Goal: Task Accomplishment & Management: Manage account settings

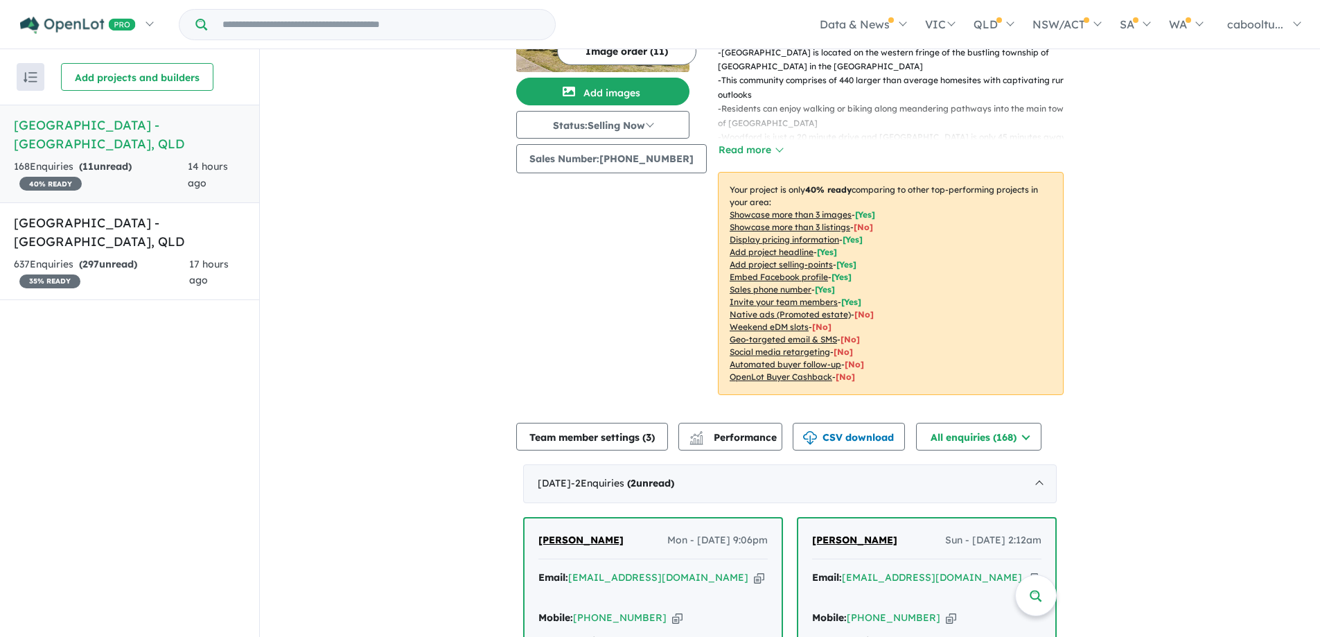
scroll to position [485, 0]
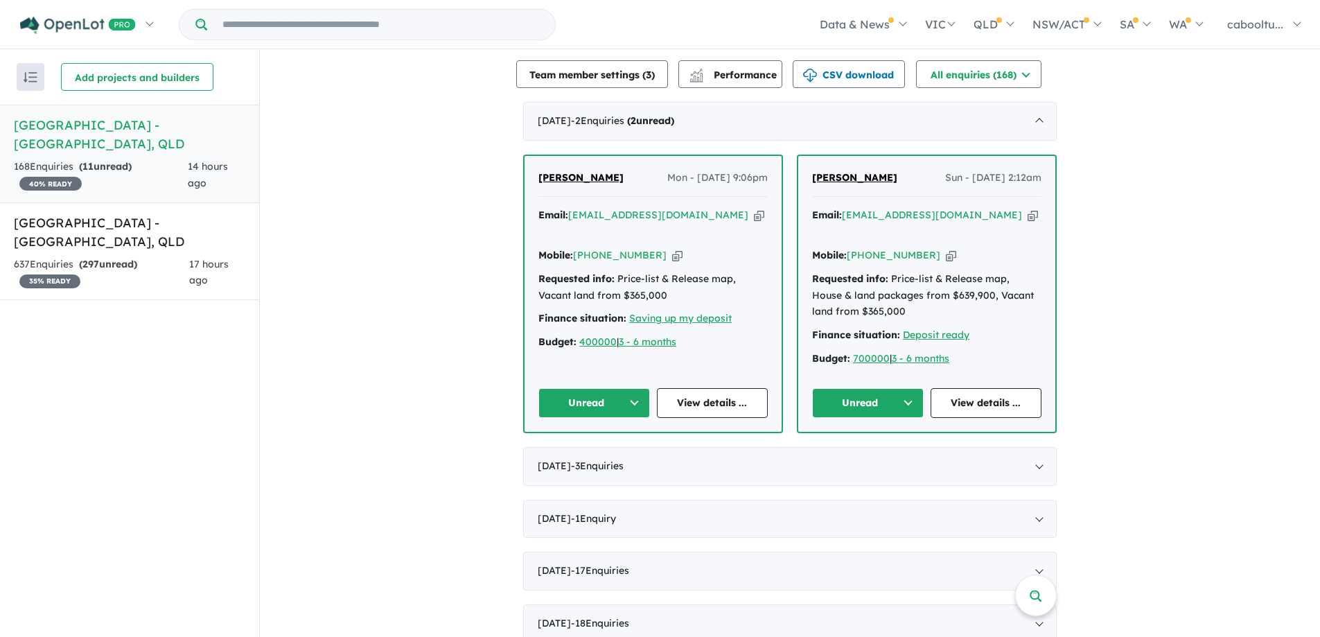
click at [946, 248] on icon "button" at bounding box center [951, 255] width 10 height 15
click at [891, 388] on button "Unread" at bounding box center [868, 403] width 112 height 30
click at [867, 452] on button "Assigned" at bounding box center [873, 468] width 121 height 32
click at [85, 258] on span "297" at bounding box center [90, 264] width 17 height 12
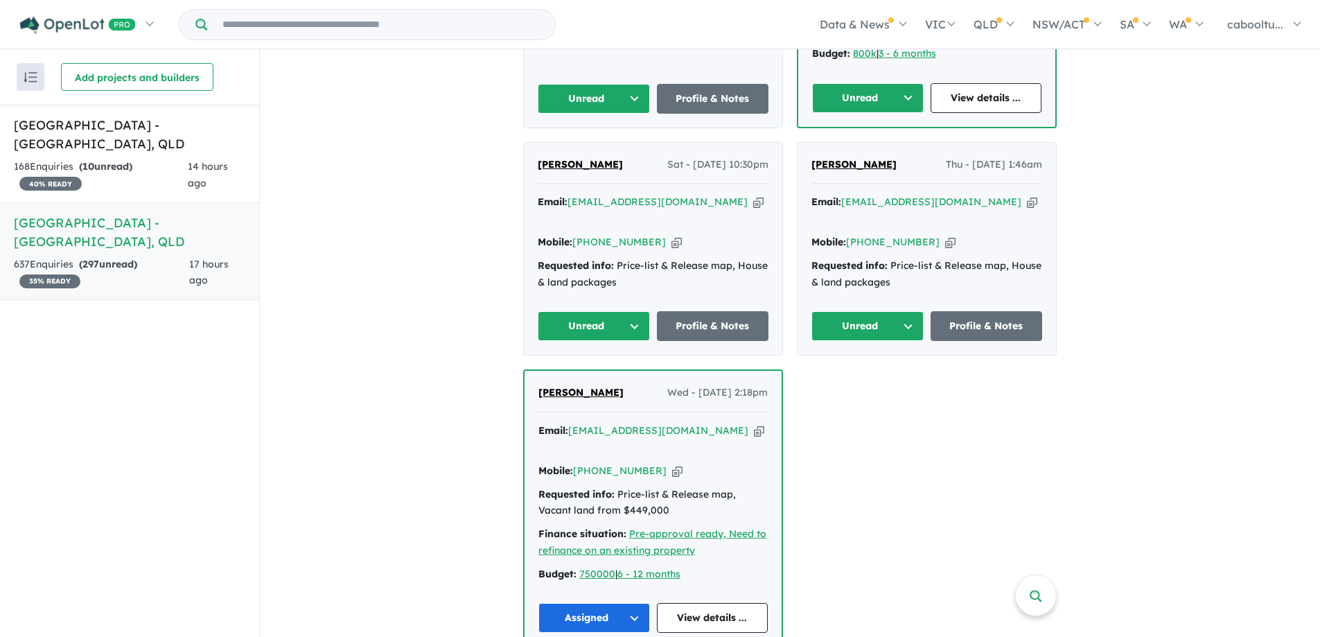
scroll to position [708, 0]
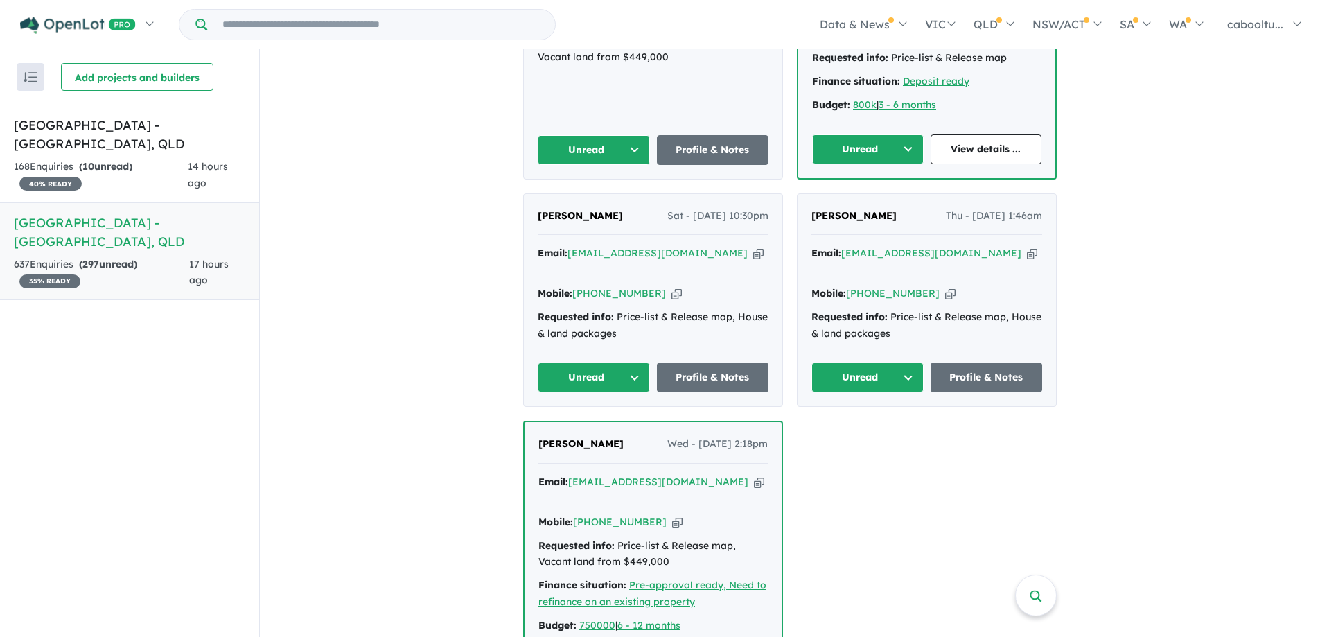
click at [860, 362] on button "Unread" at bounding box center [867, 377] width 112 height 30
click at [867, 426] on button "Assigned" at bounding box center [872, 442] width 121 height 32
drag, startPoint x: 534, startPoint y: 296, endPoint x: 595, endPoint y: 305, distance: 61.6
click at [538, 362] on button "Unread" at bounding box center [594, 377] width 112 height 30
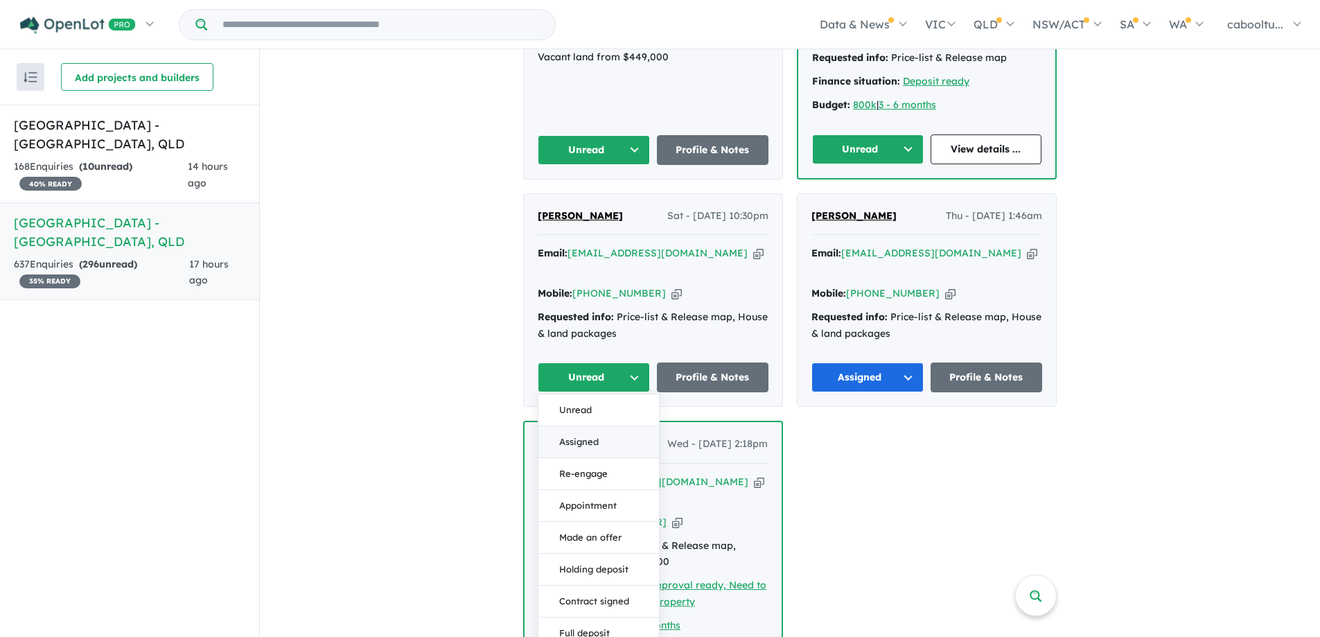
click at [598, 426] on button "Assigned" at bounding box center [598, 442] width 121 height 32
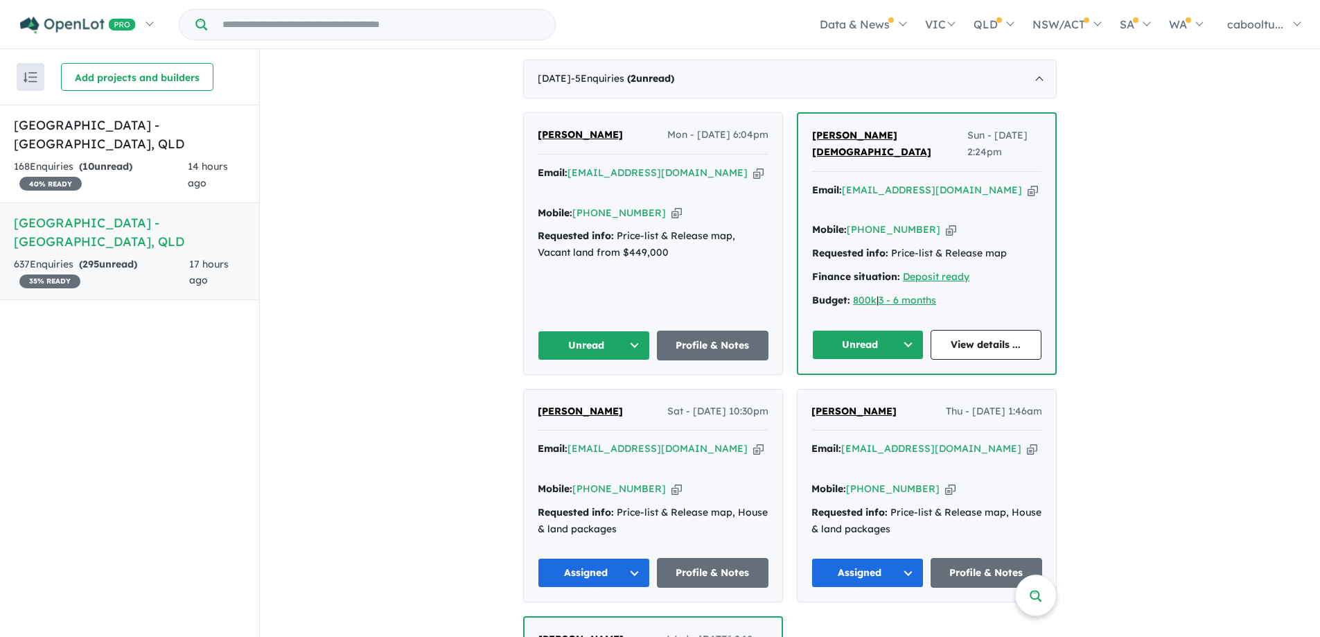
scroll to position [431, 0]
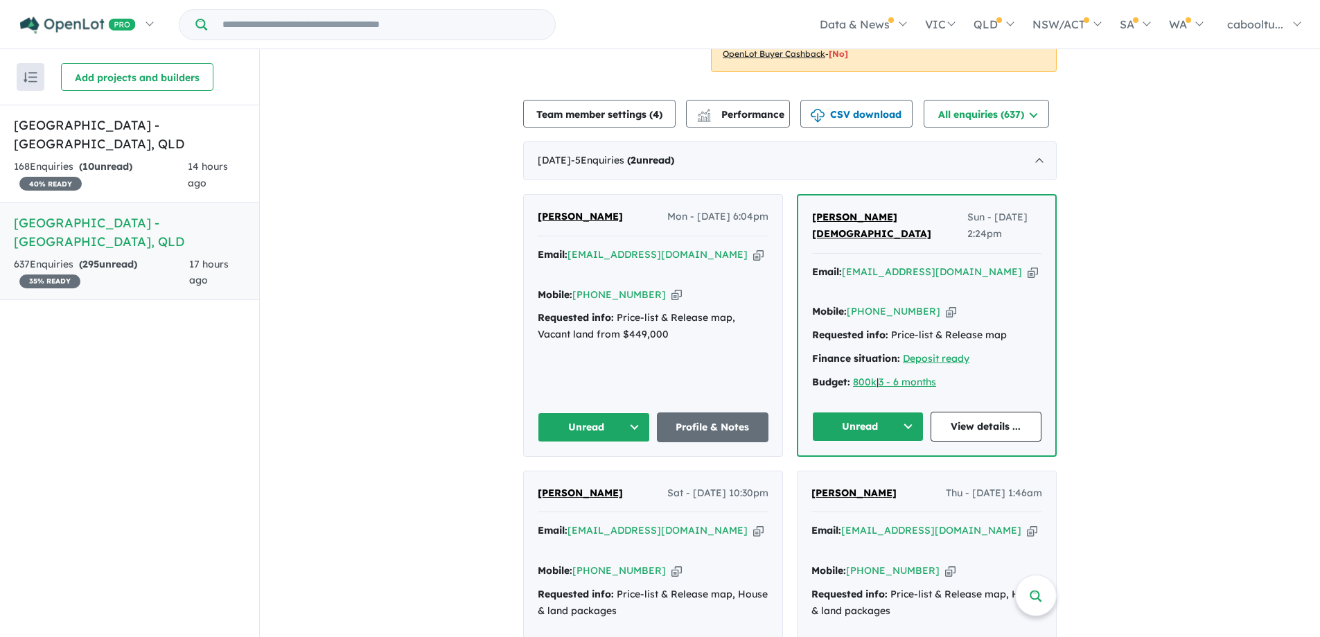
click at [888, 411] on button "Unread" at bounding box center [868, 426] width 112 height 30
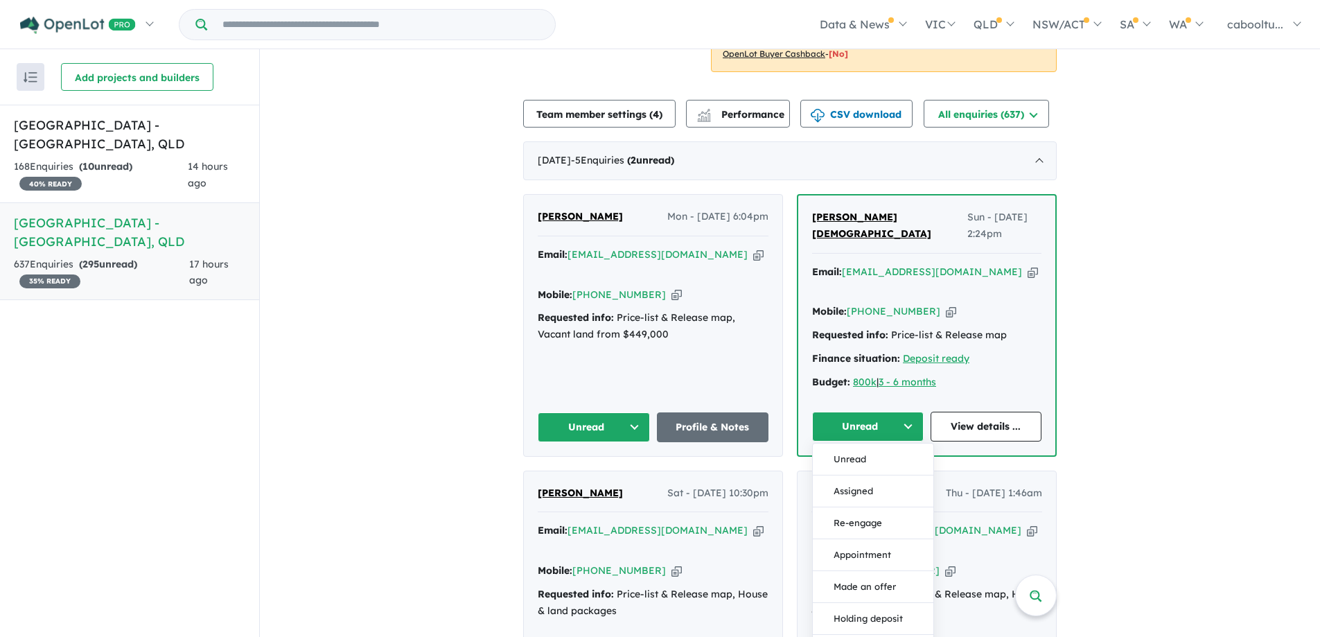
click at [870, 475] on button "Assigned" at bounding box center [873, 491] width 121 height 32
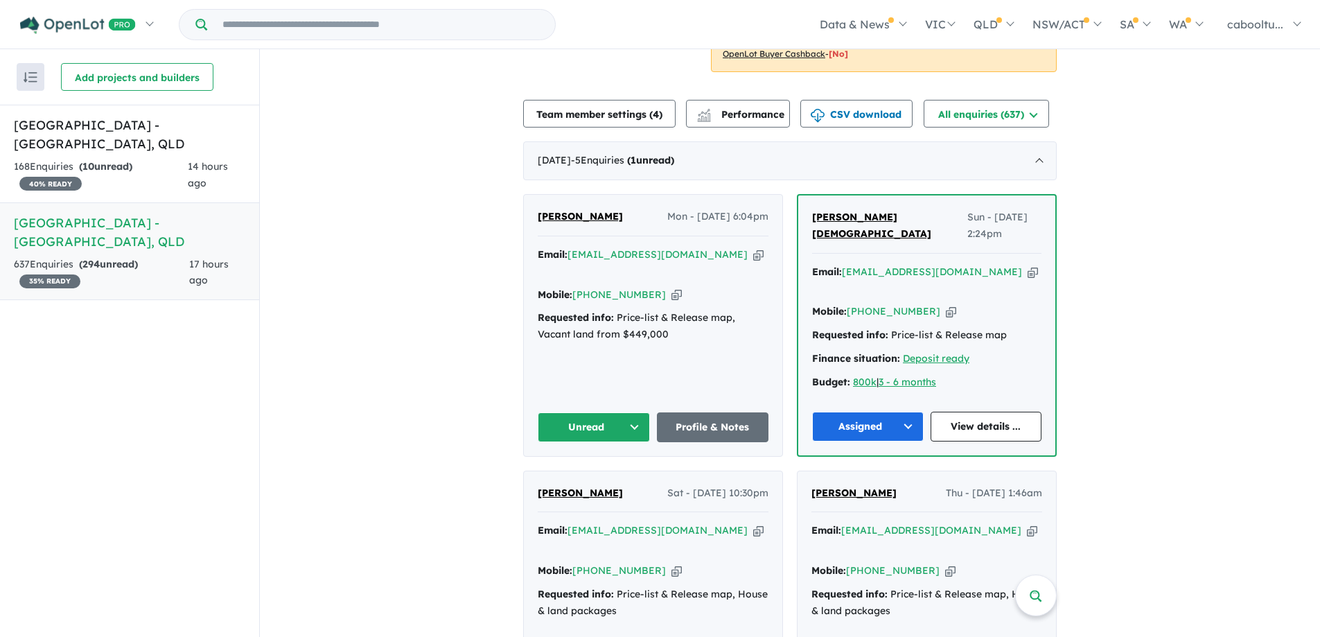
click at [671, 287] on icon "button" at bounding box center [676, 294] width 10 height 15
click at [599, 412] on button "Unread" at bounding box center [594, 427] width 112 height 30
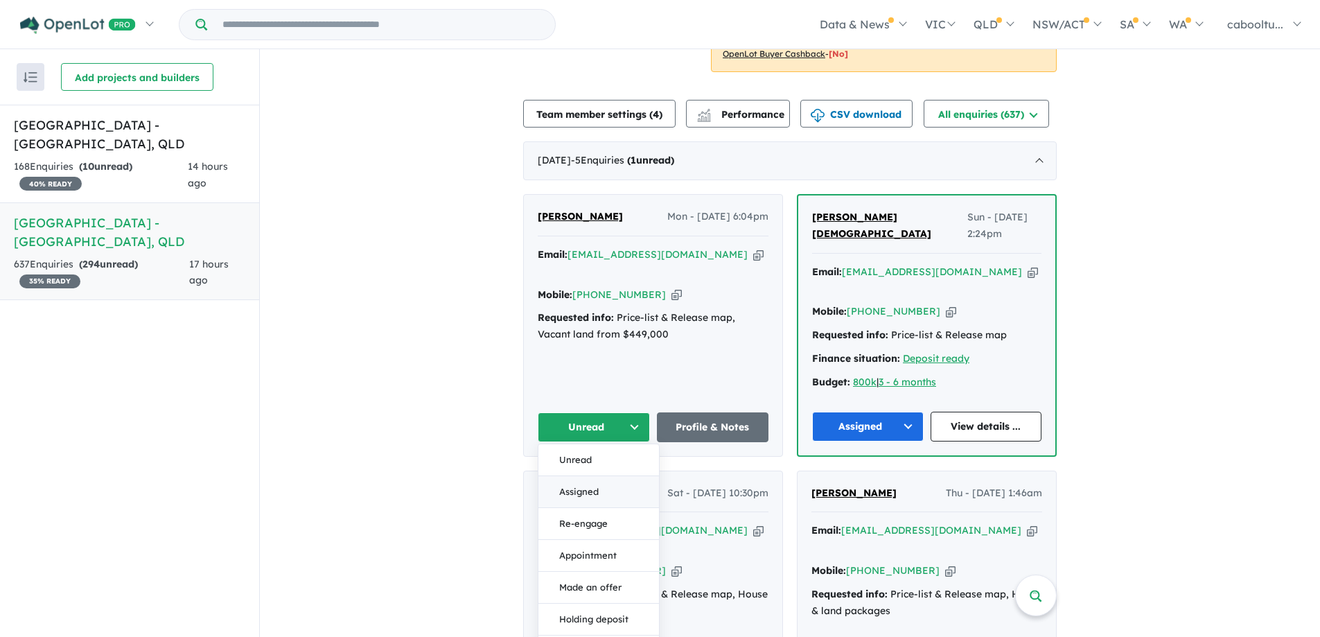
click at [588, 476] on button "Assigned" at bounding box center [598, 492] width 121 height 32
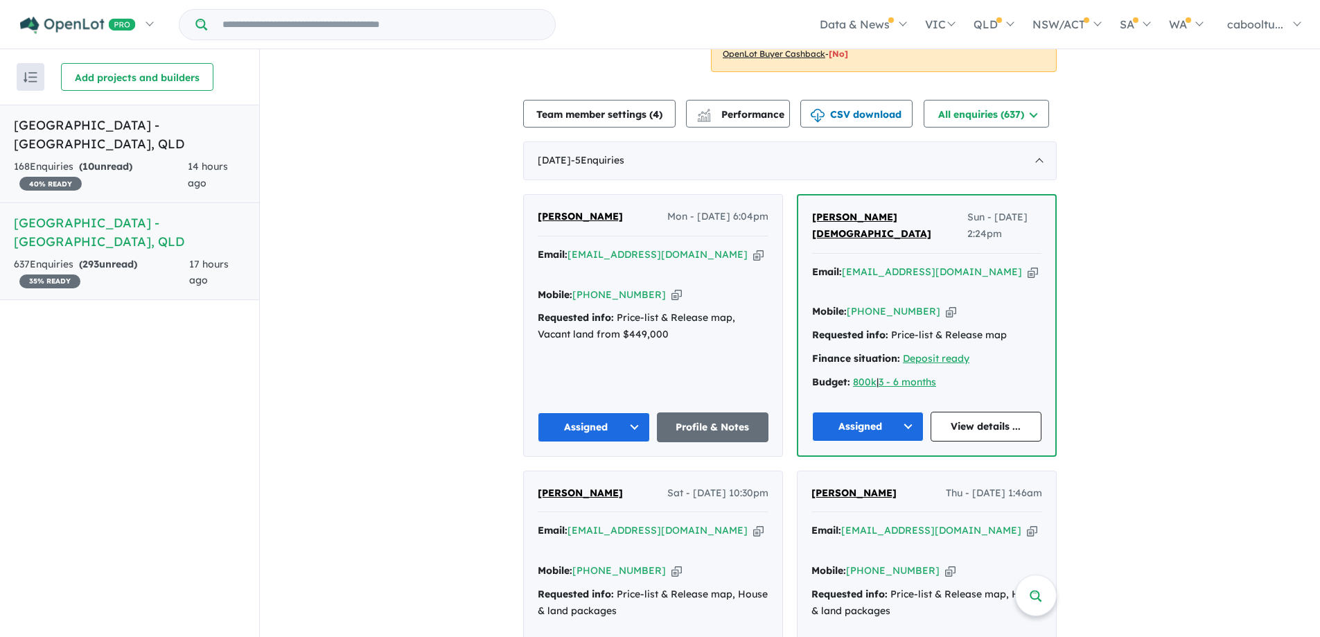
drag, startPoint x: 145, startPoint y: 154, endPoint x: 154, endPoint y: 162, distance: 11.3
click at [145, 159] on div "168 Enquir ies ( 10 unread) 40 % READY" at bounding box center [101, 175] width 174 height 33
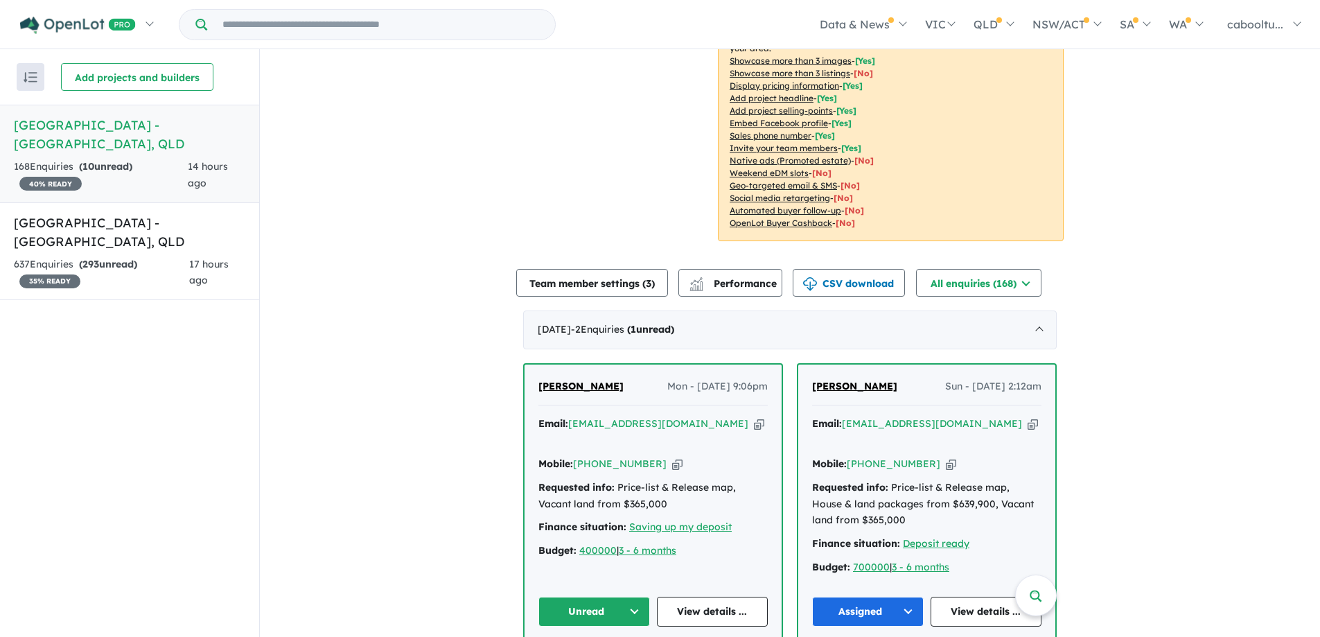
scroll to position [485, 0]
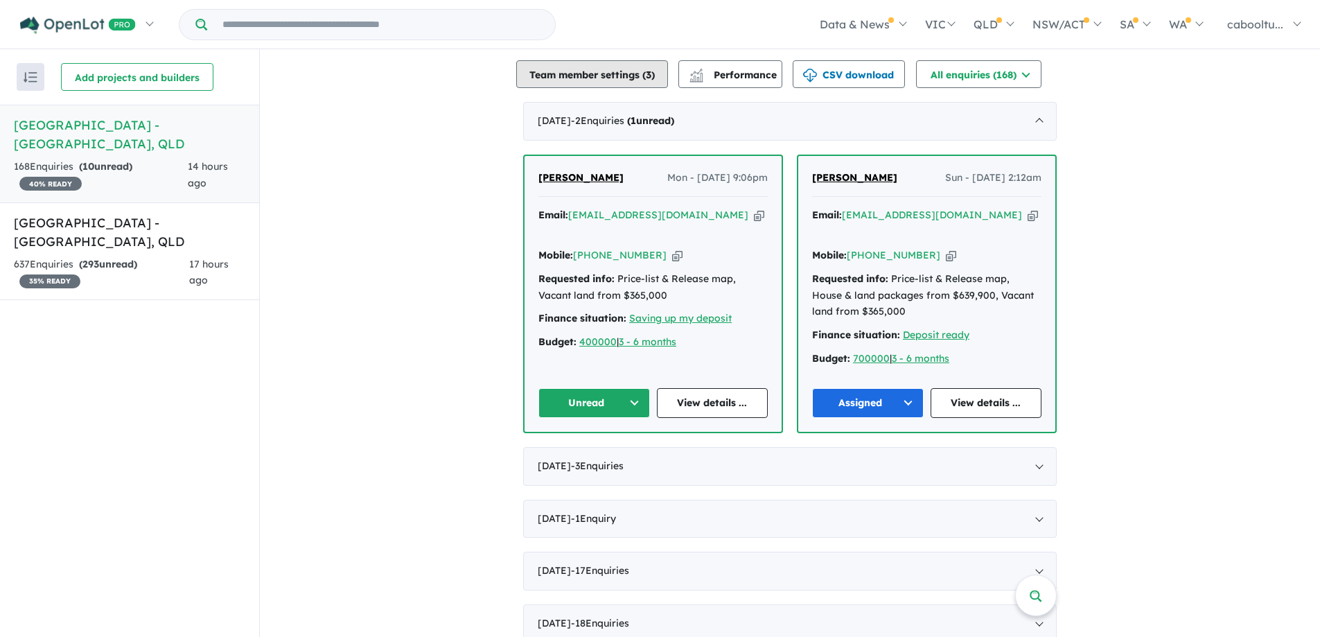
drag, startPoint x: 675, startPoint y: 196, endPoint x: 556, endPoint y: 61, distance: 179.7
click at [754, 208] on icon "button" at bounding box center [759, 215] width 10 height 15
click at [672, 248] on icon "button" at bounding box center [677, 255] width 10 height 15
click at [612, 388] on button "Unread" at bounding box center [594, 403] width 112 height 30
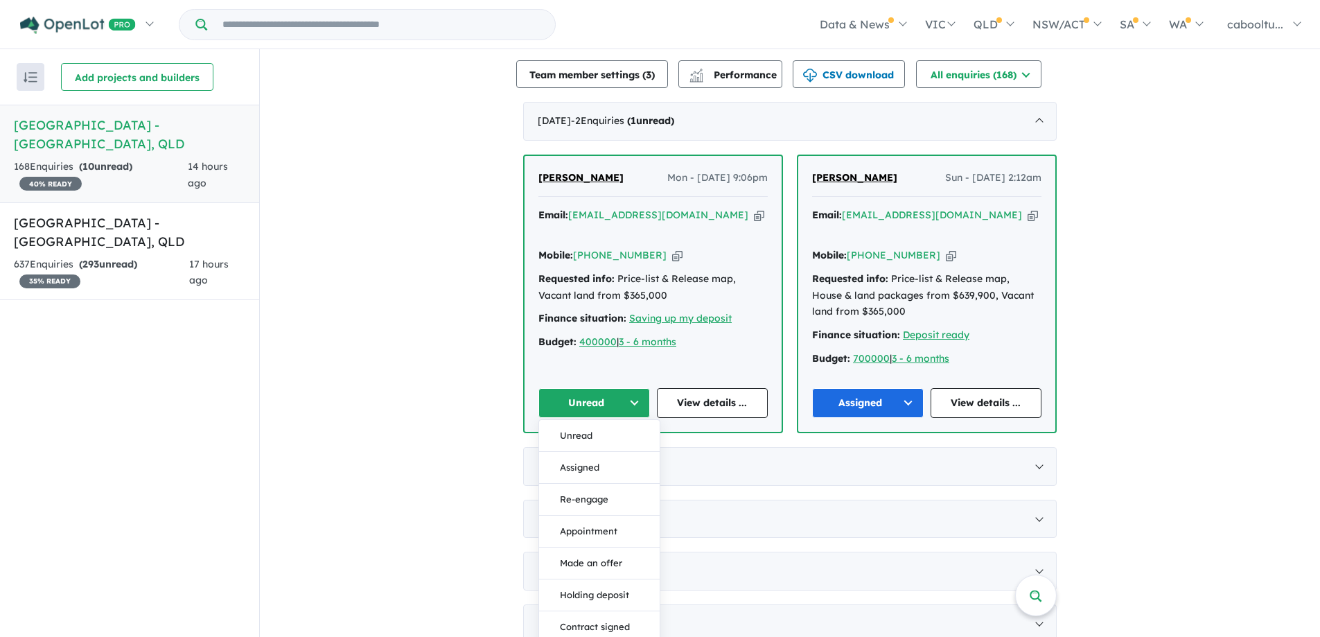
click at [612, 452] on button "Assigned" at bounding box center [599, 468] width 121 height 32
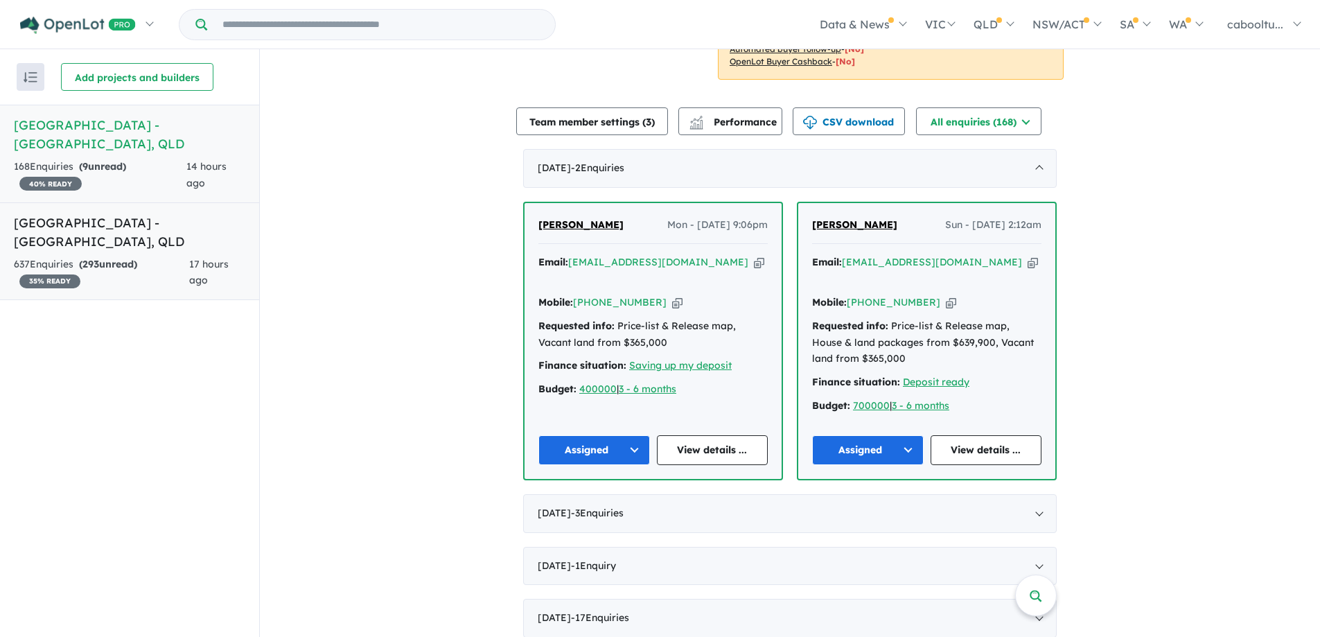
scroll to position [416, 0]
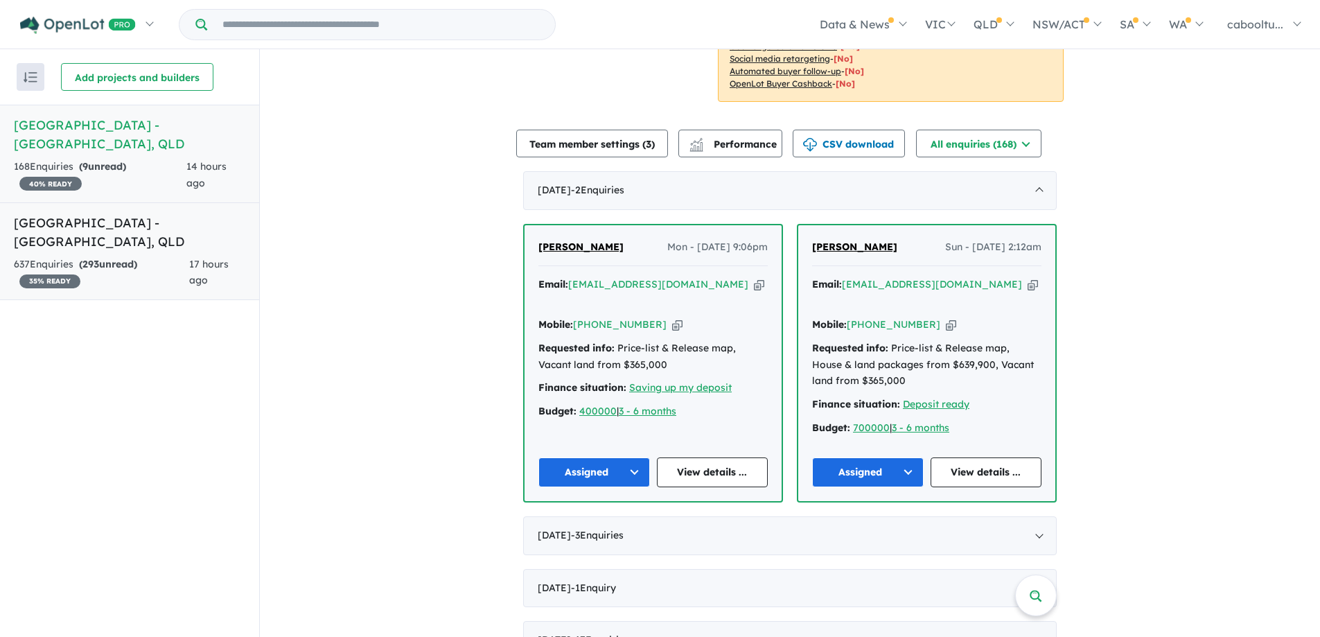
click at [220, 227] on h5 "[GEOGRAPHIC_DATA] - [GEOGRAPHIC_DATA] , [GEOGRAPHIC_DATA]" at bounding box center [129, 231] width 231 height 37
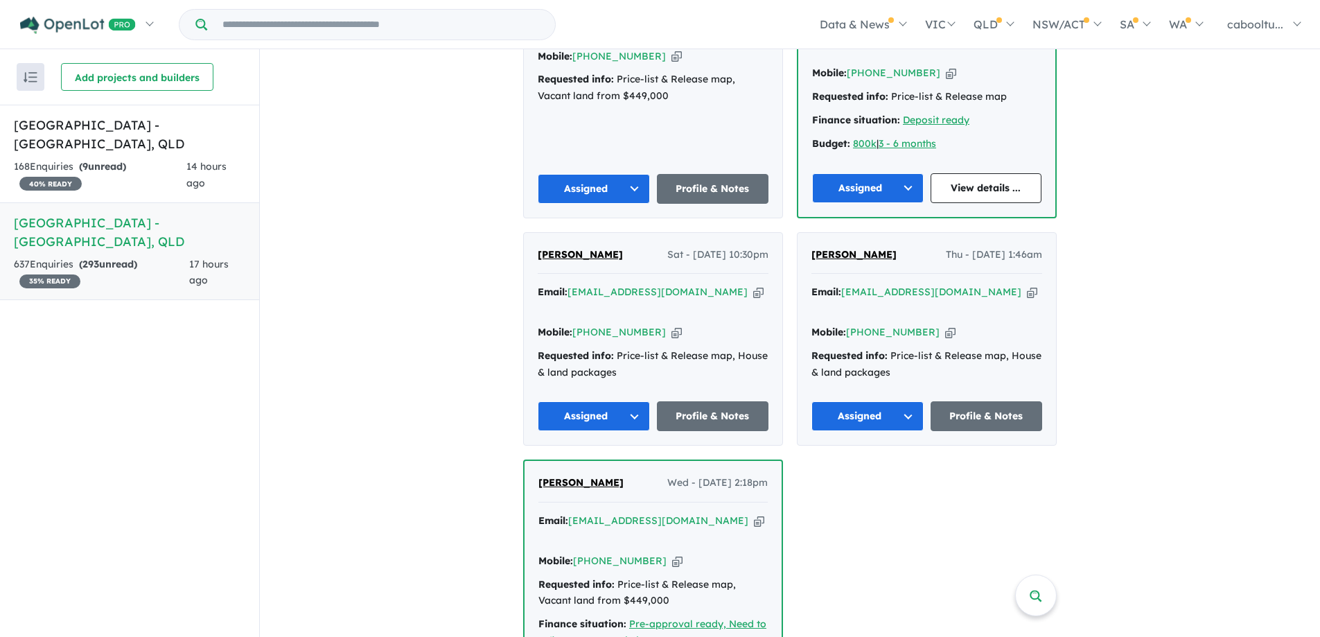
scroll to position [762, 0]
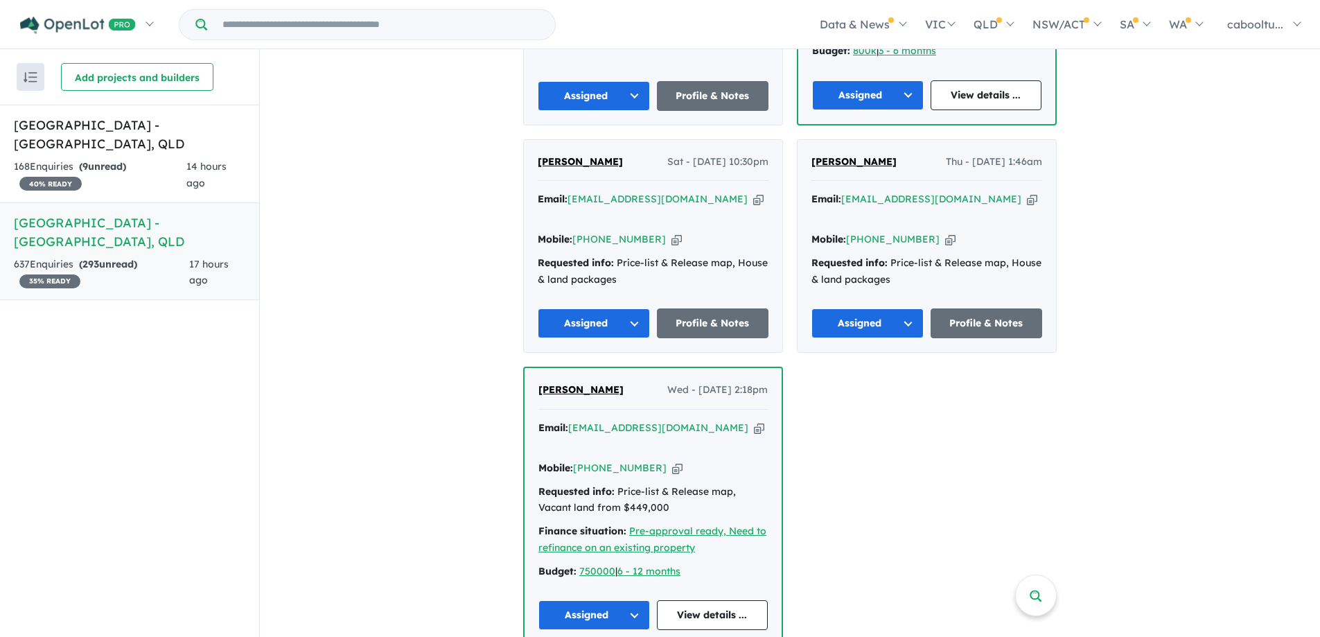
drag, startPoint x: 127, startPoint y: 146, endPoint x: 434, endPoint y: 204, distance: 312.2
click at [126, 160] on strong "( 9 unread)" at bounding box center [102, 166] width 47 height 12
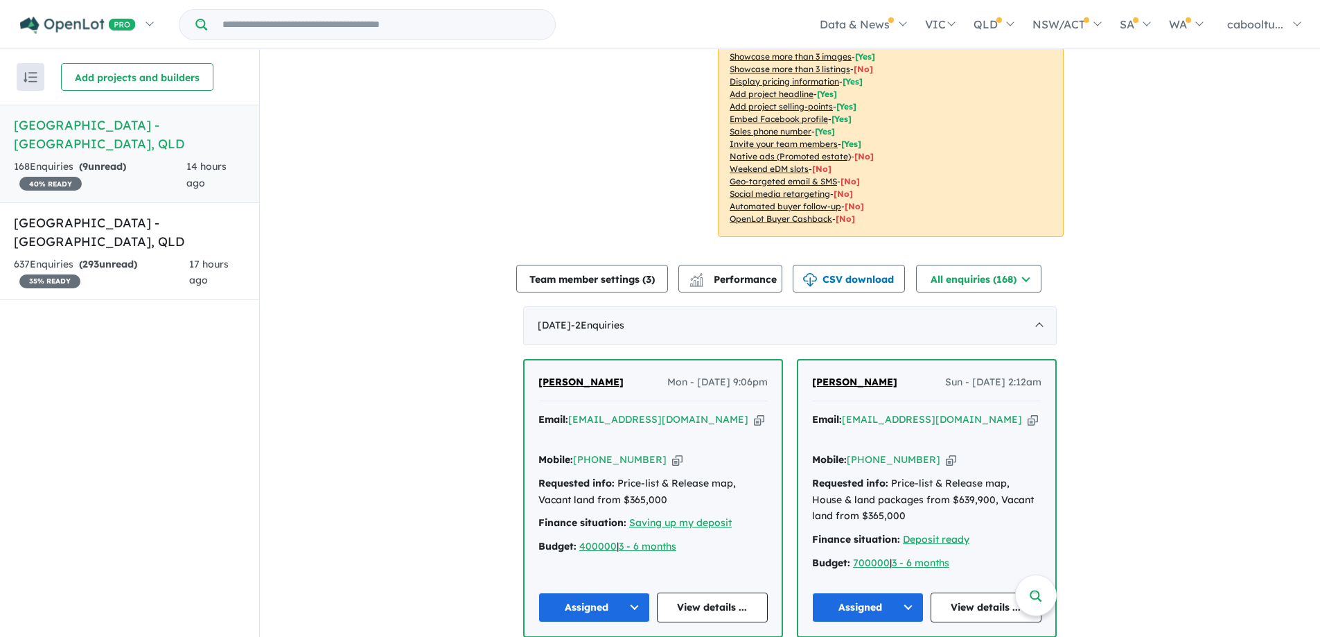
scroll to position [416, 0]
